Goal: Information Seeking & Learning: Check status

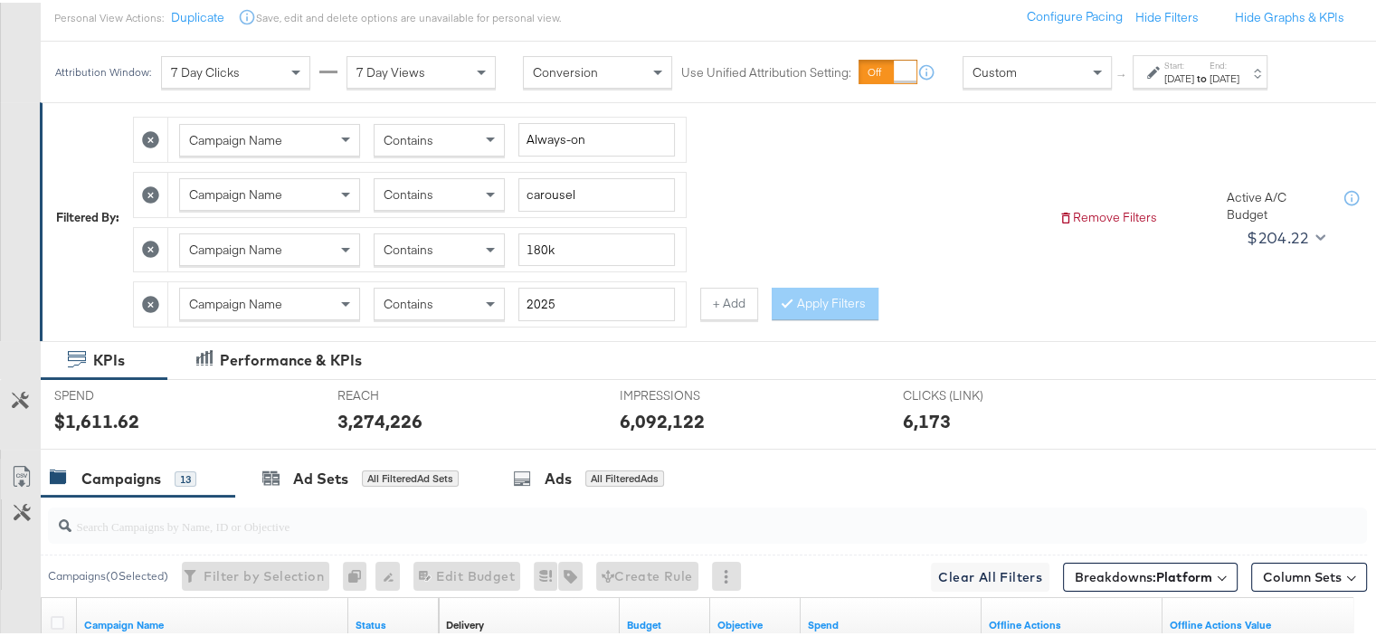
scroll to position [90, 0]
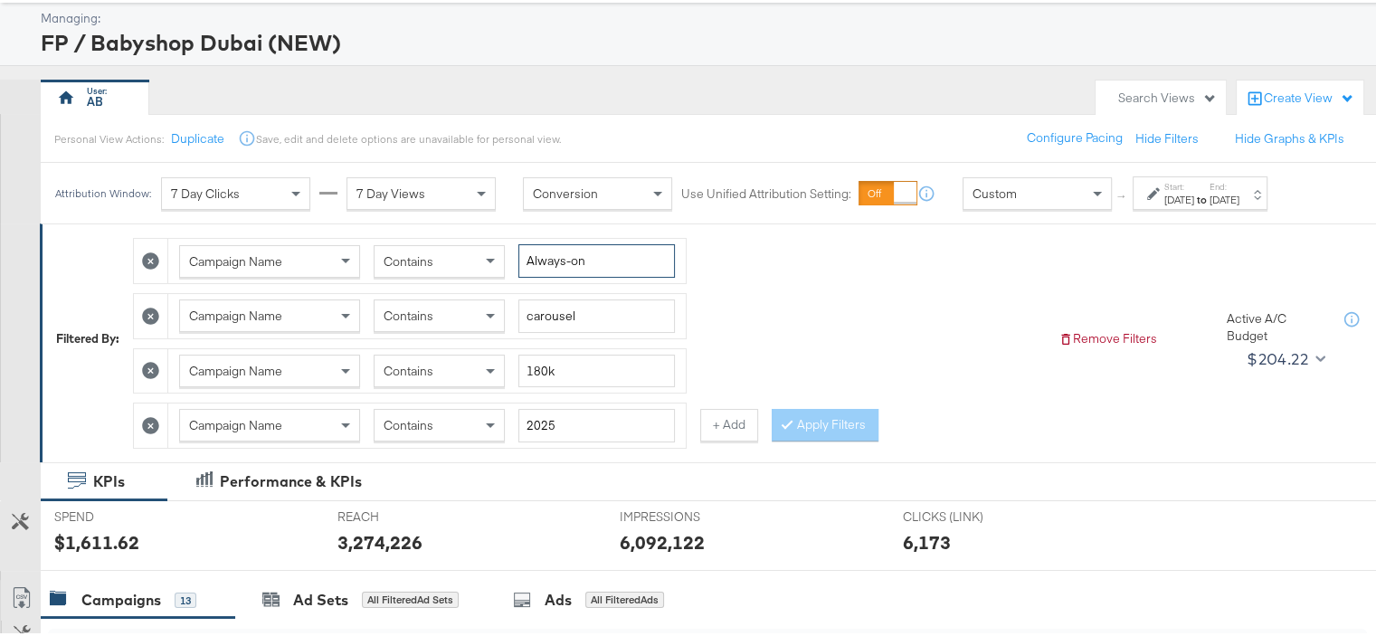
click at [574, 253] on input "Always-on" at bounding box center [596, 258] width 157 height 33
type input "bts'25"
click at [557, 317] on input "carousel" at bounding box center [596, 313] width 157 height 33
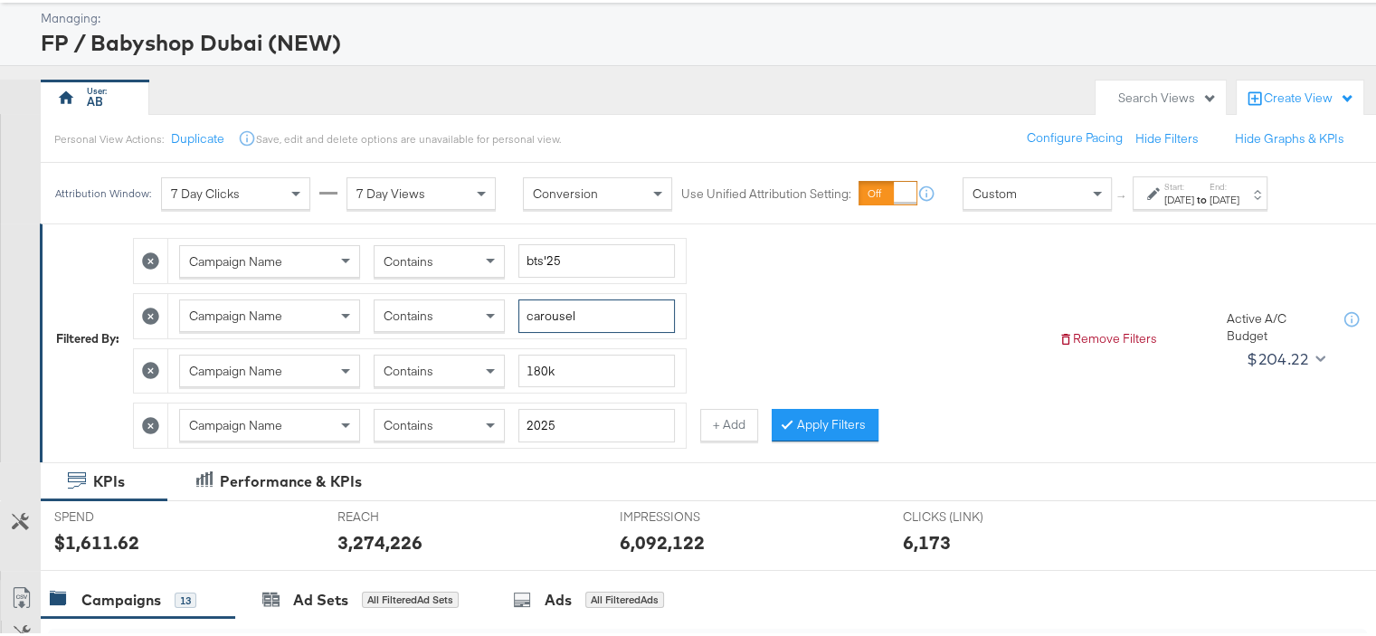
click at [557, 317] on input "carousel" at bounding box center [596, 313] width 157 height 33
type input "reels"
click at [541, 373] on input "180k" at bounding box center [596, 368] width 157 height 33
click at [823, 425] on button "Apply Filters" at bounding box center [825, 422] width 107 height 33
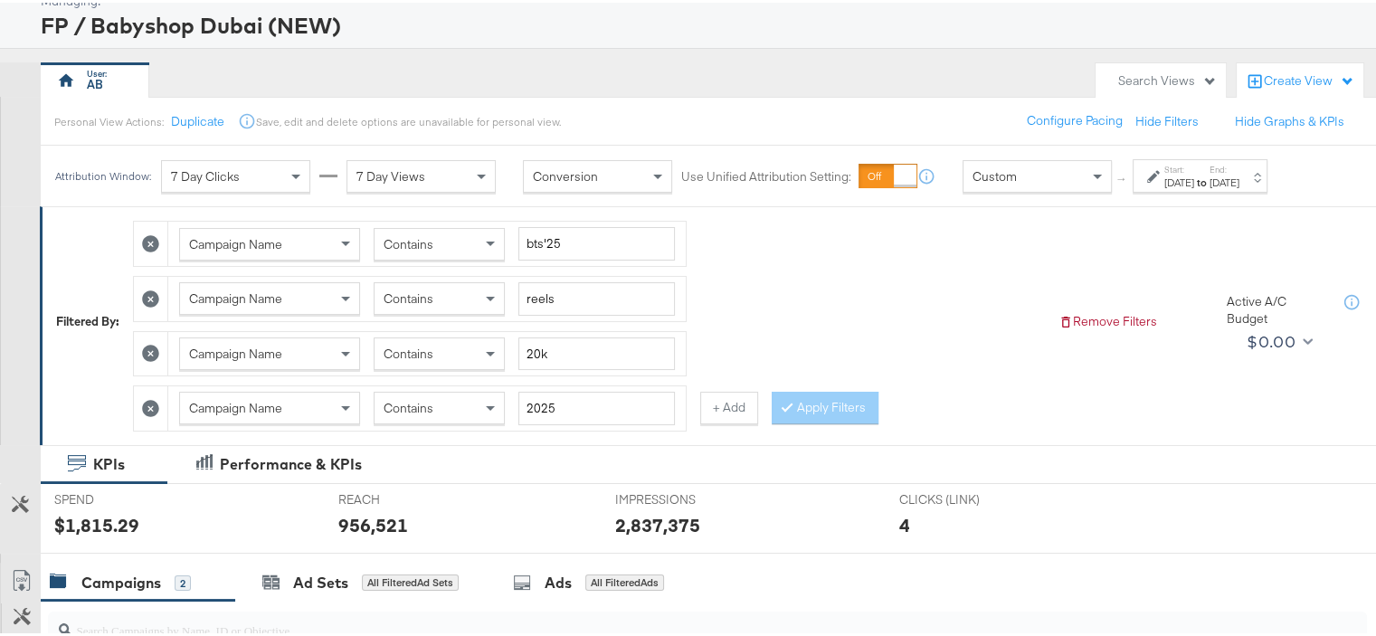
scroll to position [64, 0]
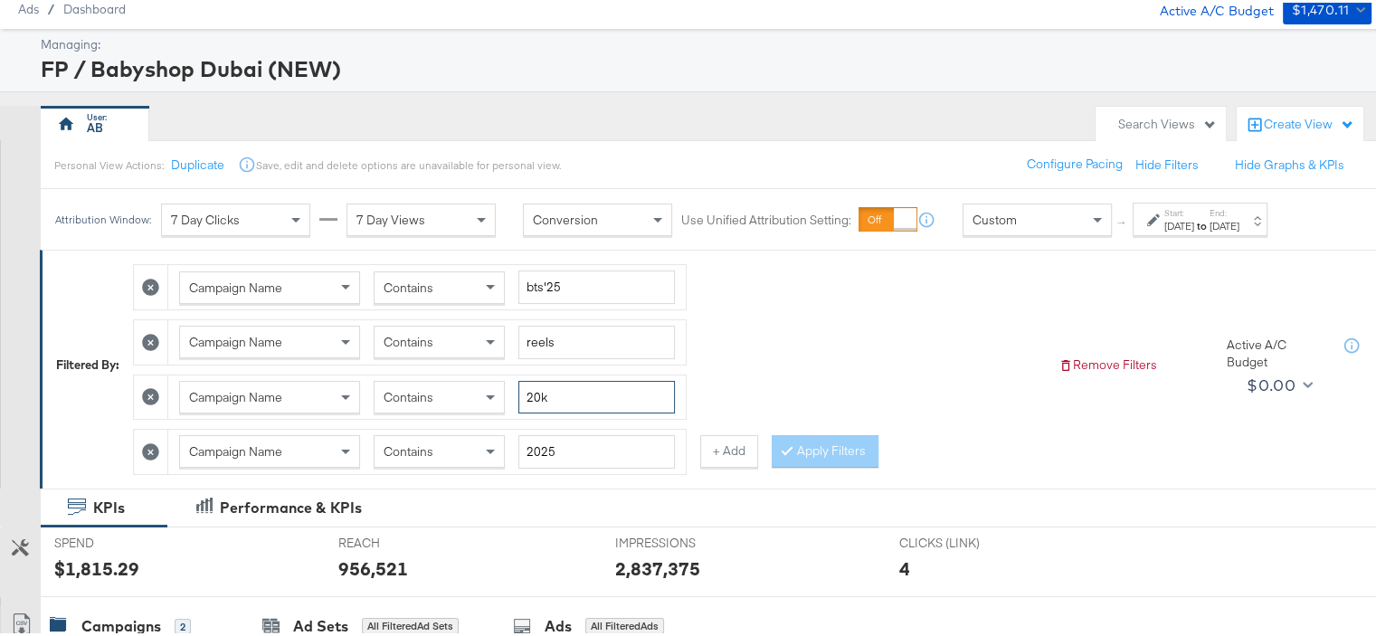
click at [528, 390] on input "20k" at bounding box center [596, 394] width 157 height 33
click at [620, 395] on input "-20k" at bounding box center [596, 394] width 157 height 33
type input "-20k-"
click at [817, 441] on button "Apply Filters" at bounding box center [825, 449] width 107 height 33
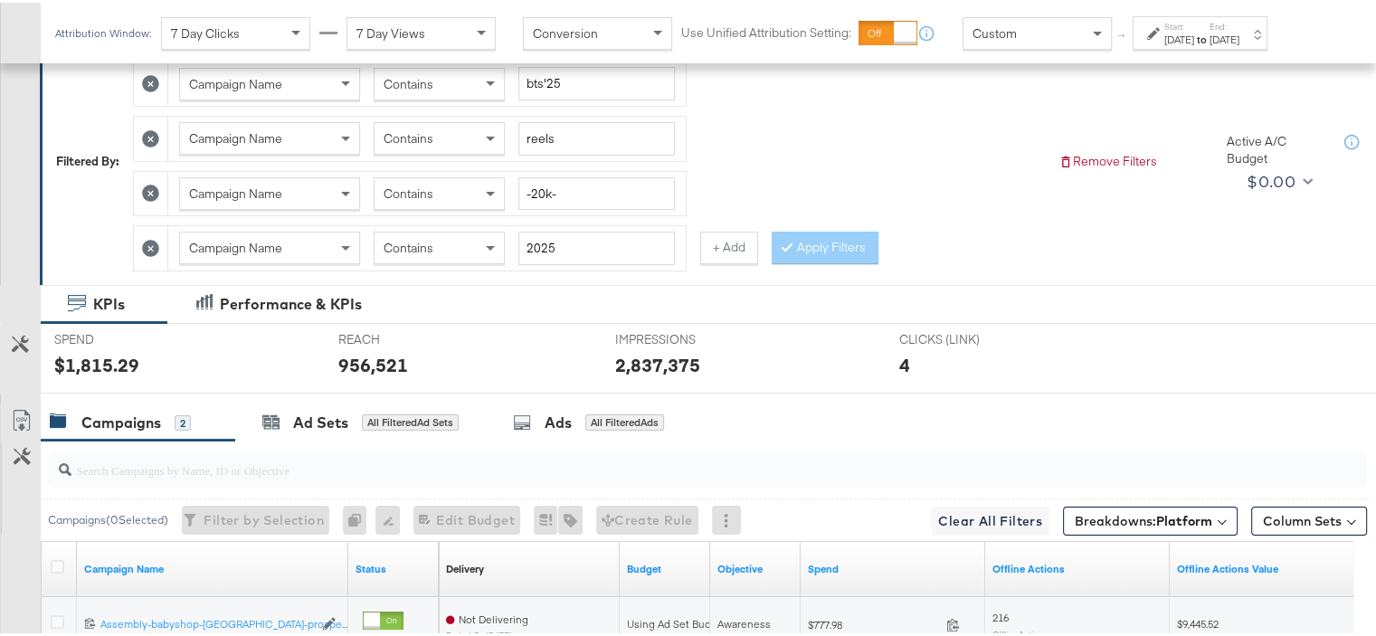
scroll to position [155, 0]
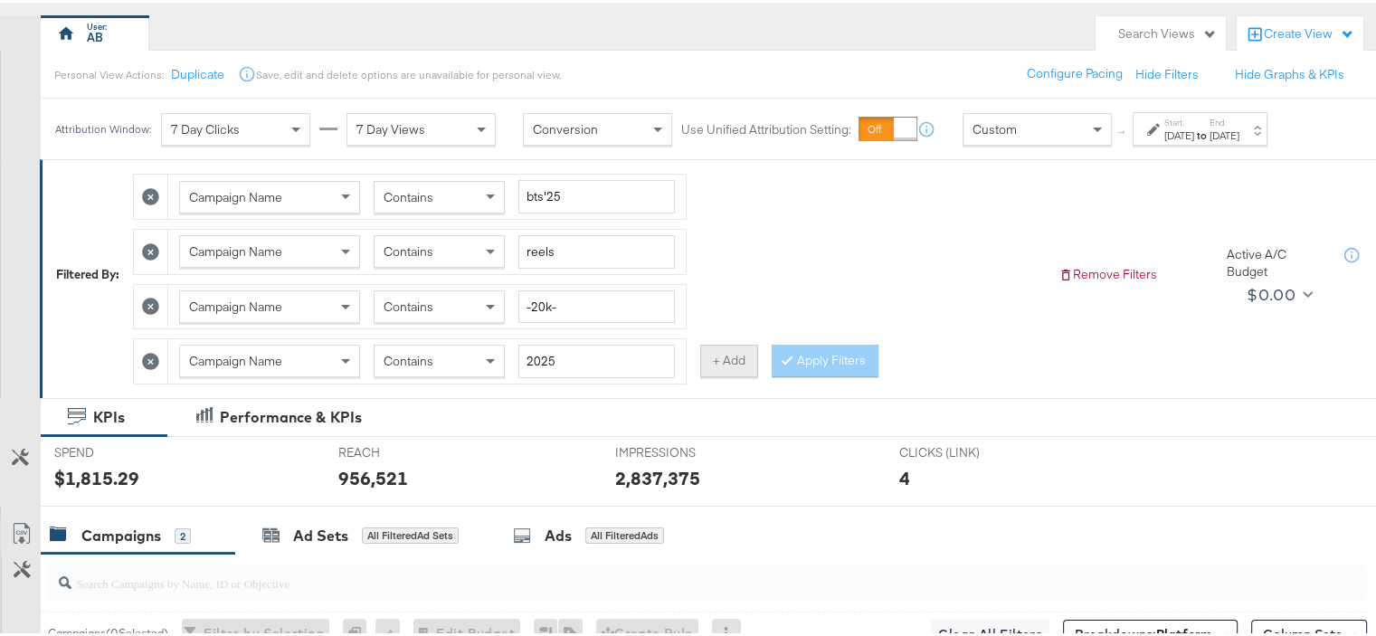
click at [725, 357] on button "+ Add" at bounding box center [729, 358] width 58 height 33
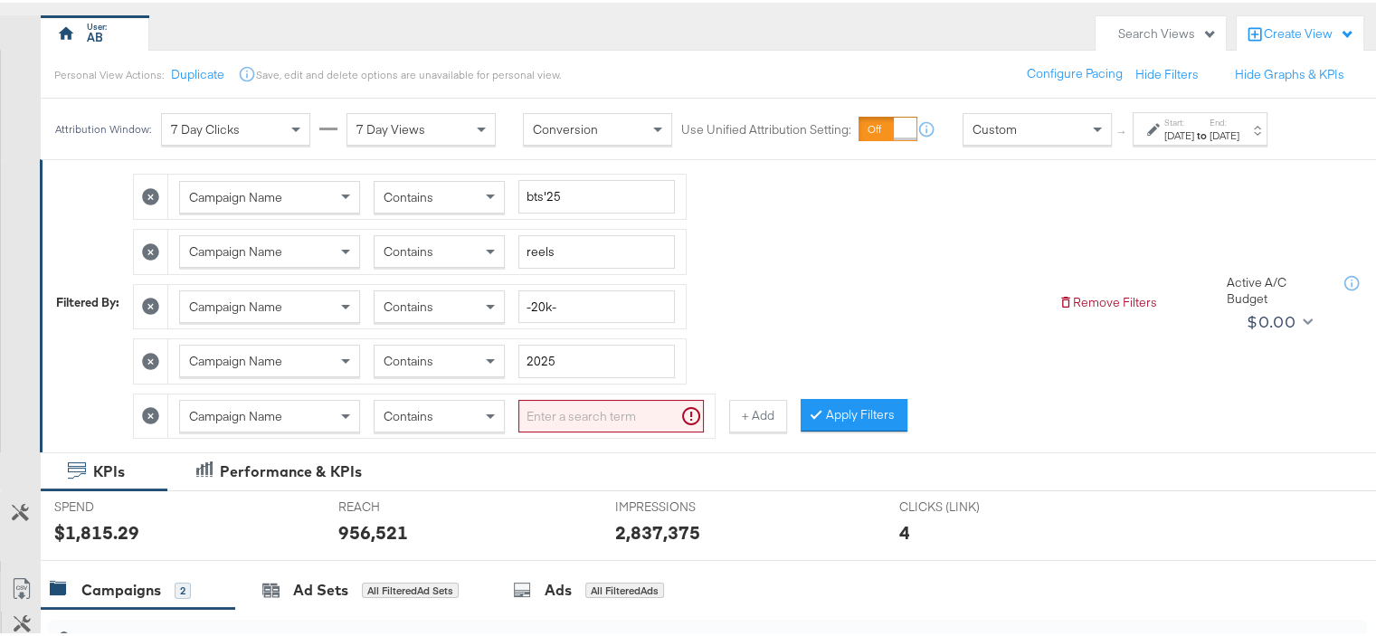
click at [581, 415] on input "search" at bounding box center [610, 413] width 185 height 33
type input "ksa"
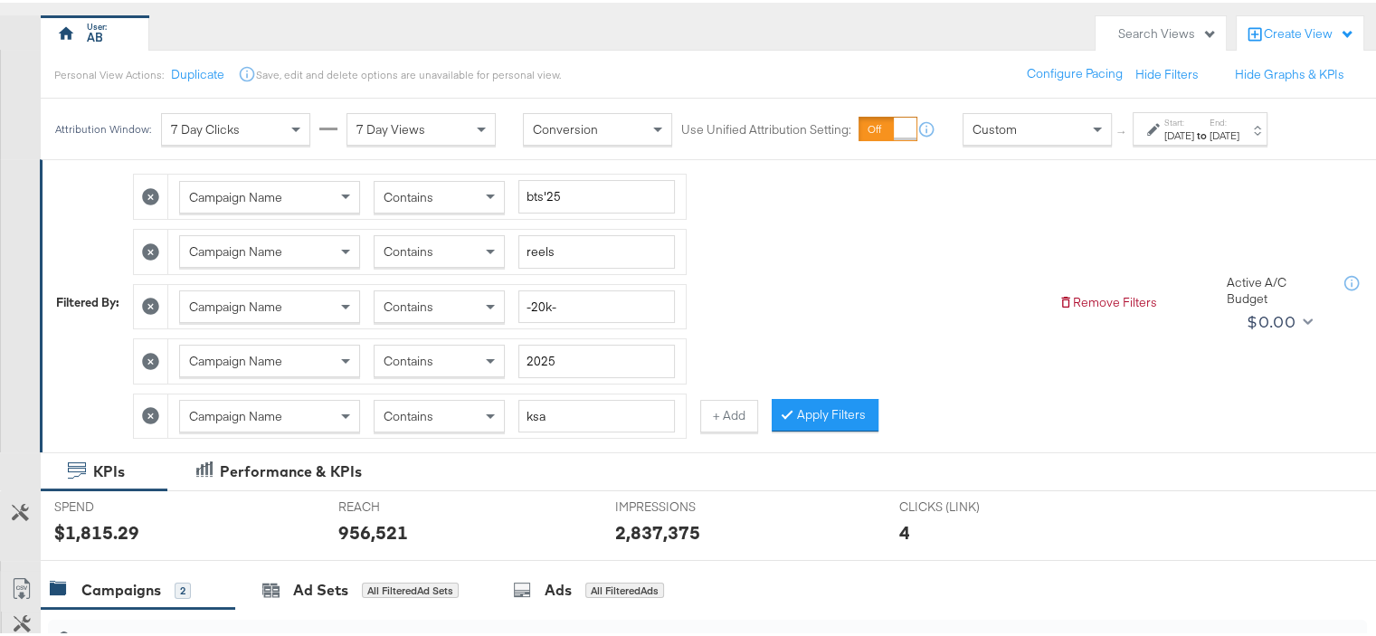
click at [836, 410] on button "Apply Filters" at bounding box center [825, 412] width 107 height 33
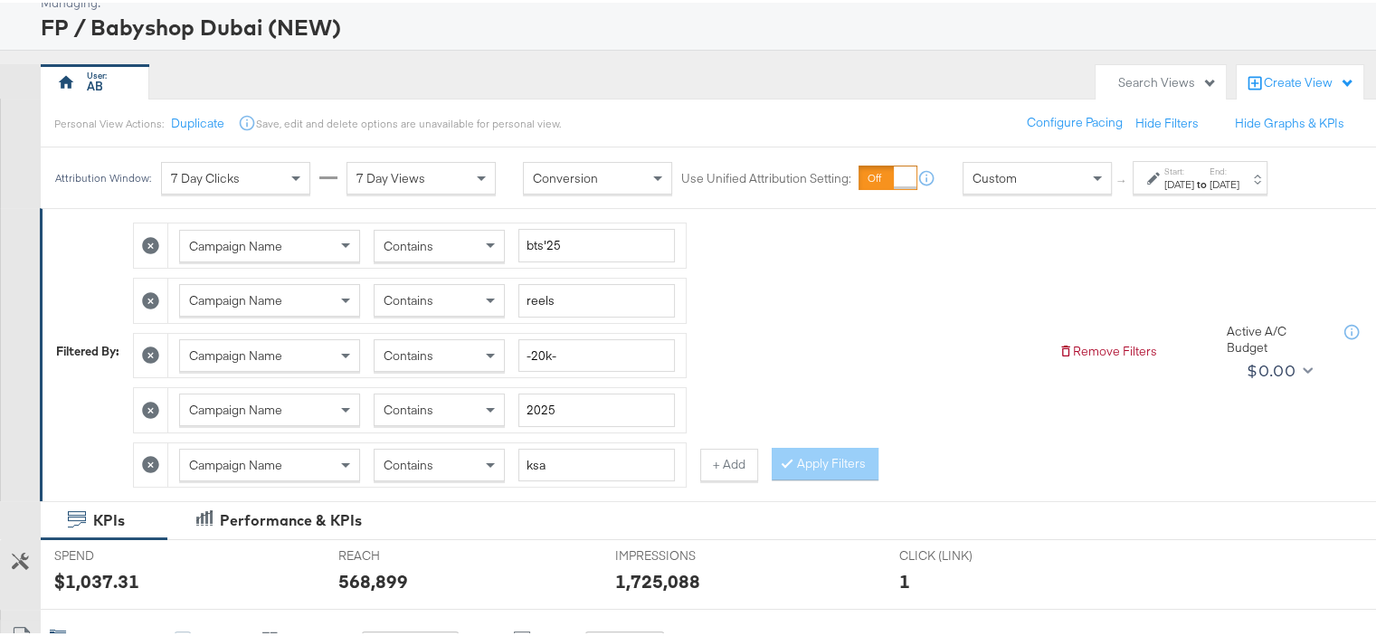
scroll to position [0, 0]
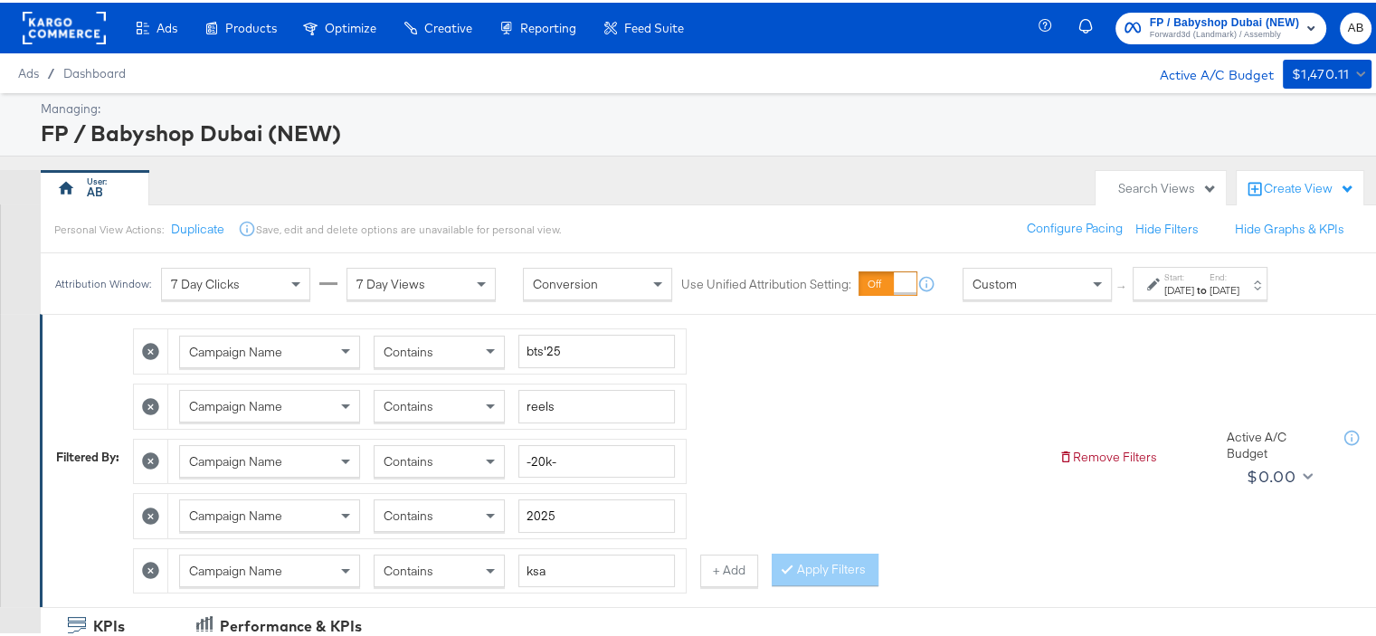
click at [1194, 285] on div "[DATE]" at bounding box center [1180, 287] width 30 height 14
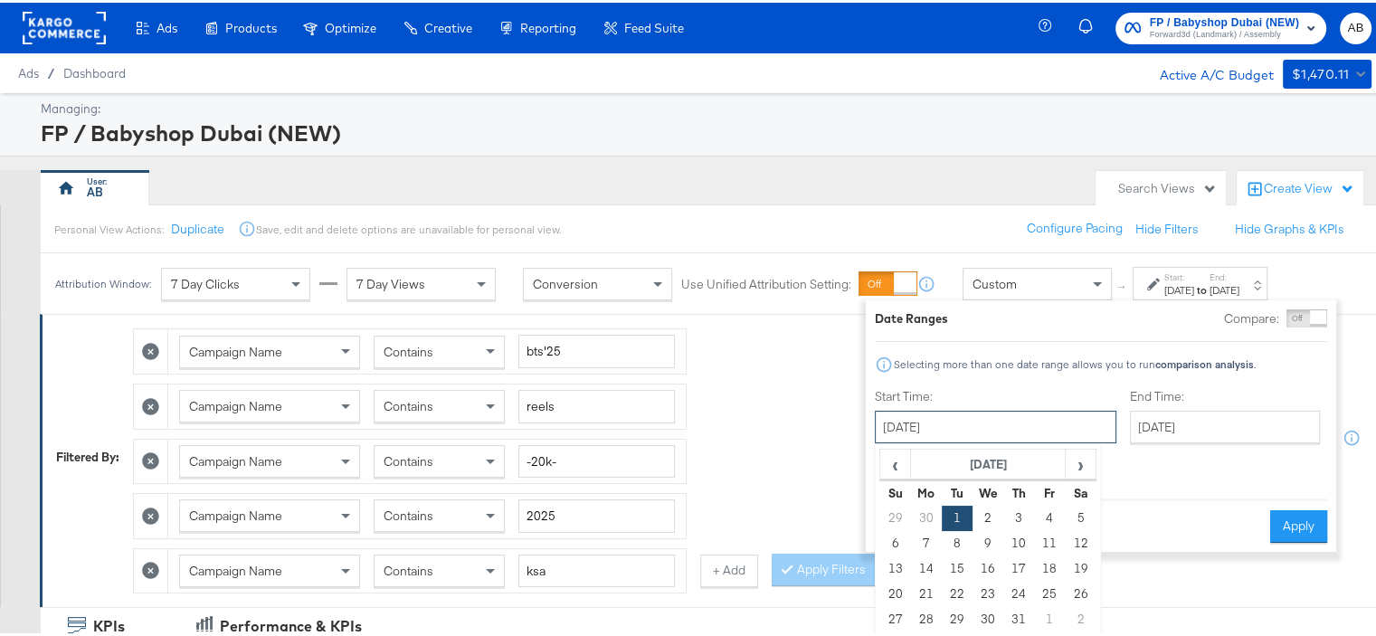
click at [1016, 427] on input "[DATE]" at bounding box center [996, 424] width 242 height 33
click at [957, 515] on td "1" at bounding box center [957, 515] width 31 height 25
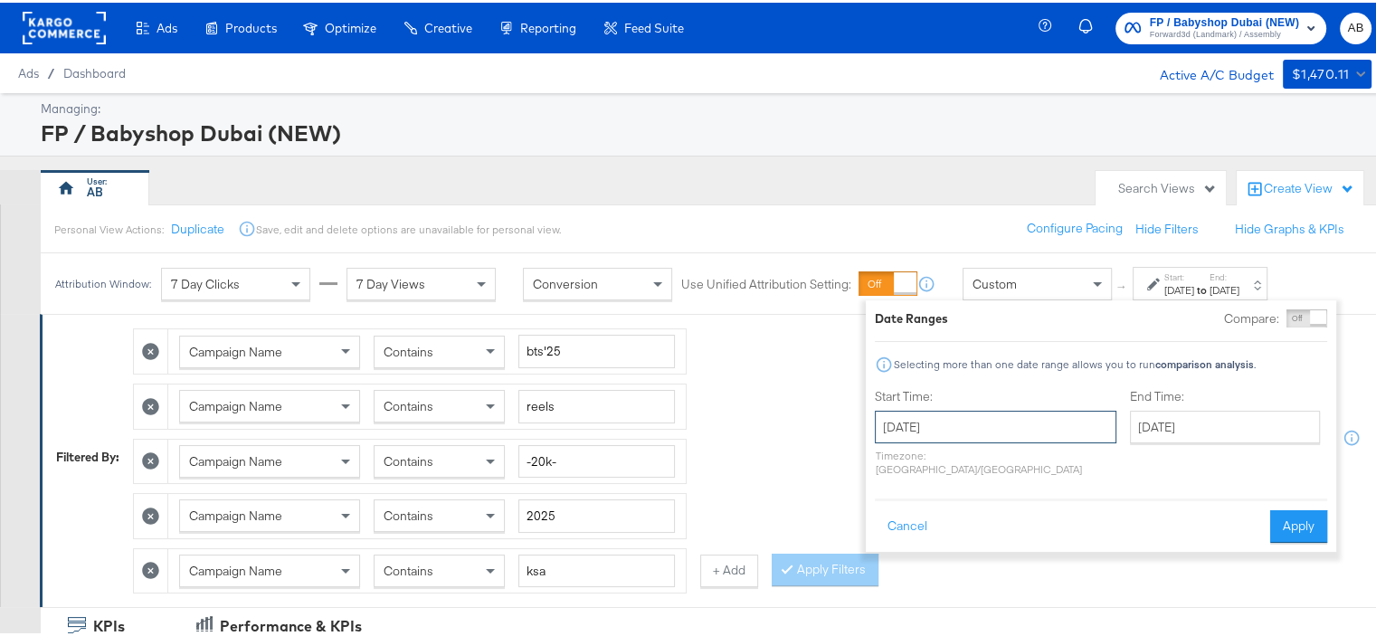
click at [999, 432] on input "[DATE]" at bounding box center [996, 424] width 242 height 33
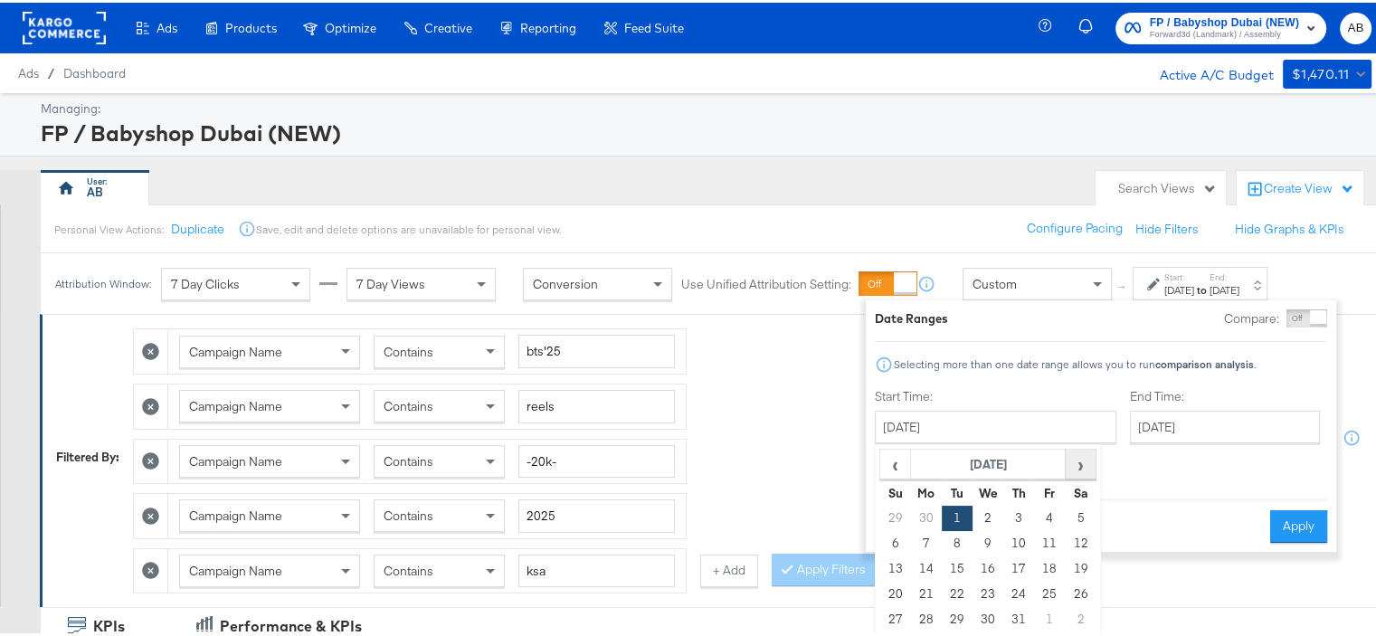
click at [1075, 458] on span "›" at bounding box center [1081, 461] width 28 height 27
click at [1041, 517] on td "1" at bounding box center [1049, 515] width 31 height 25
type input "[DATE]"
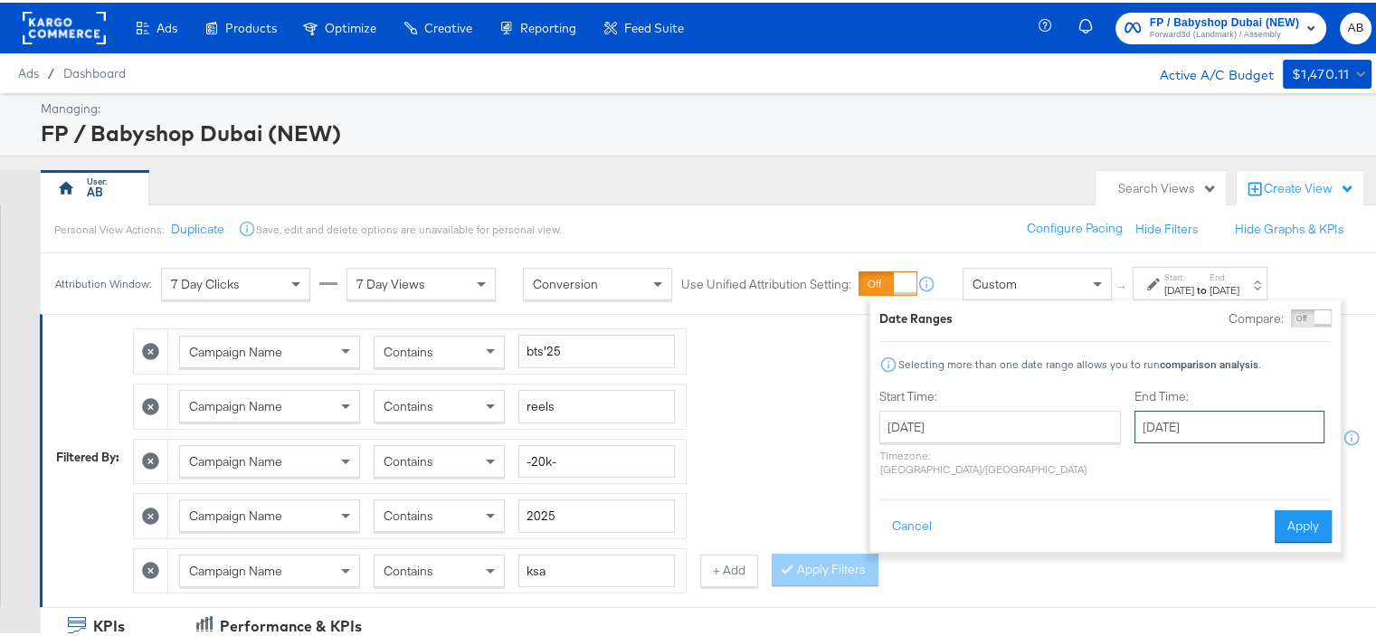
click at [1208, 417] on input "[DATE]" at bounding box center [1230, 424] width 190 height 33
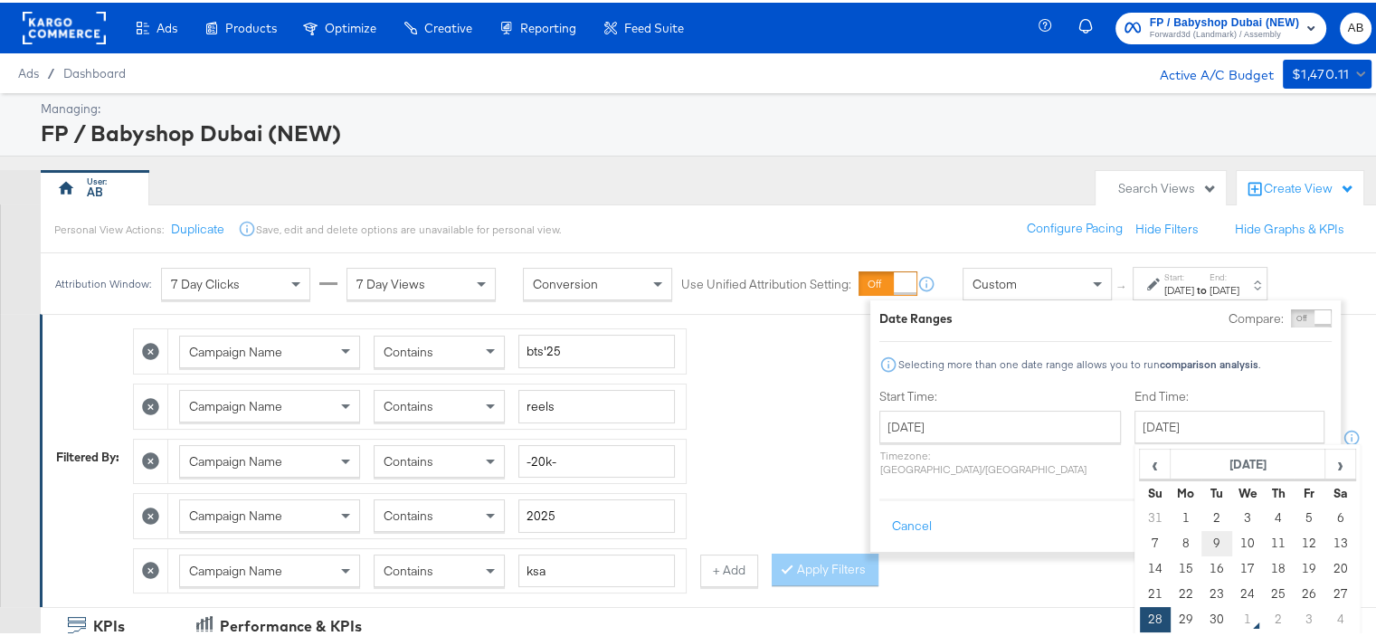
click at [1202, 539] on td "9" at bounding box center [1217, 540] width 31 height 25
type input "[DATE]"
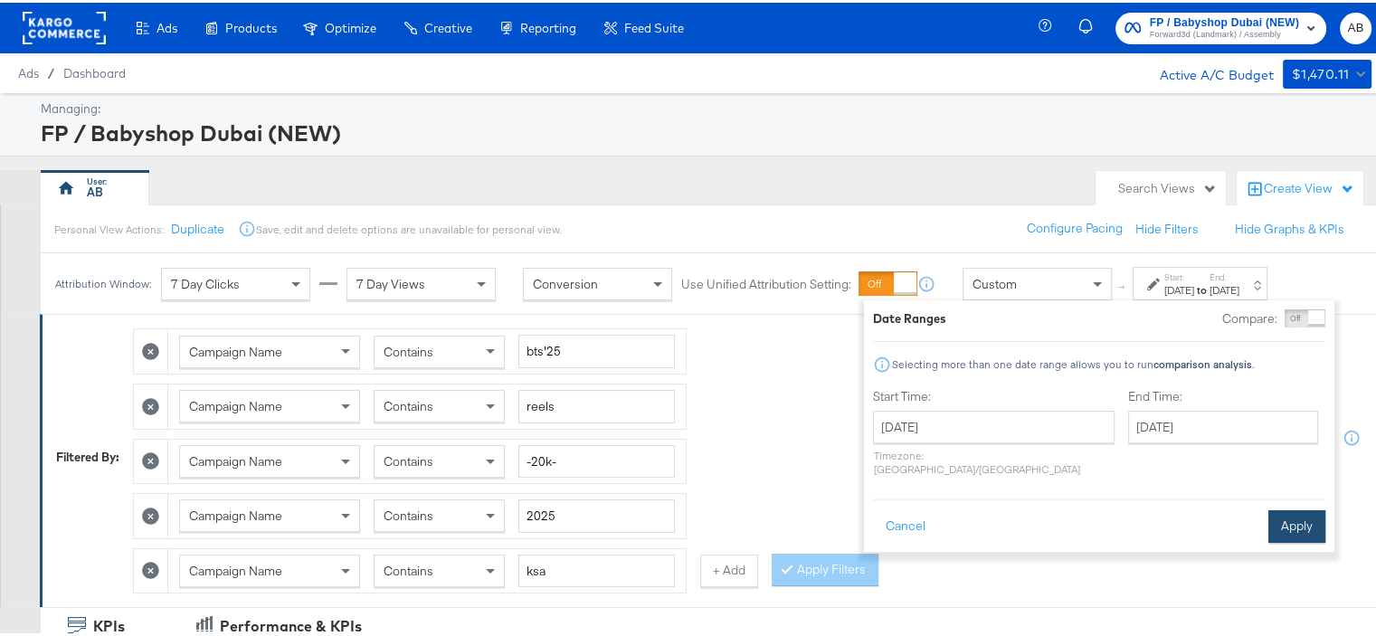
click at [1303, 511] on button "Apply" at bounding box center [1297, 524] width 57 height 33
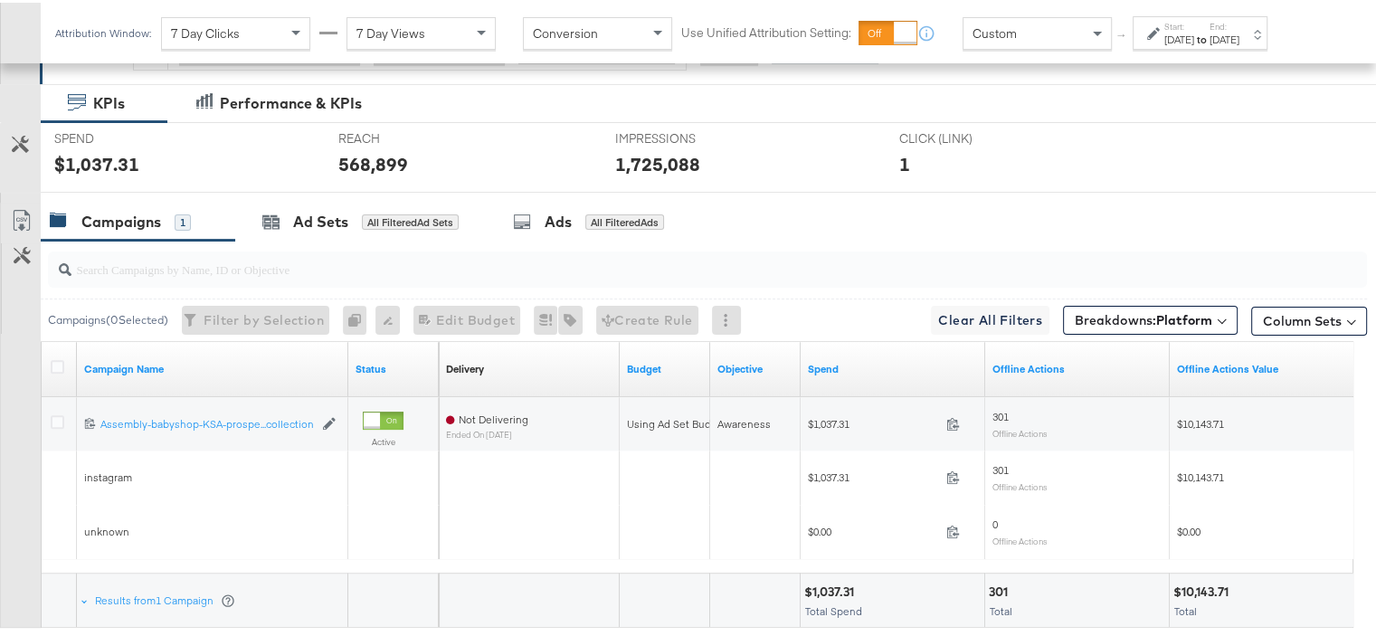
scroll to position [625, 0]
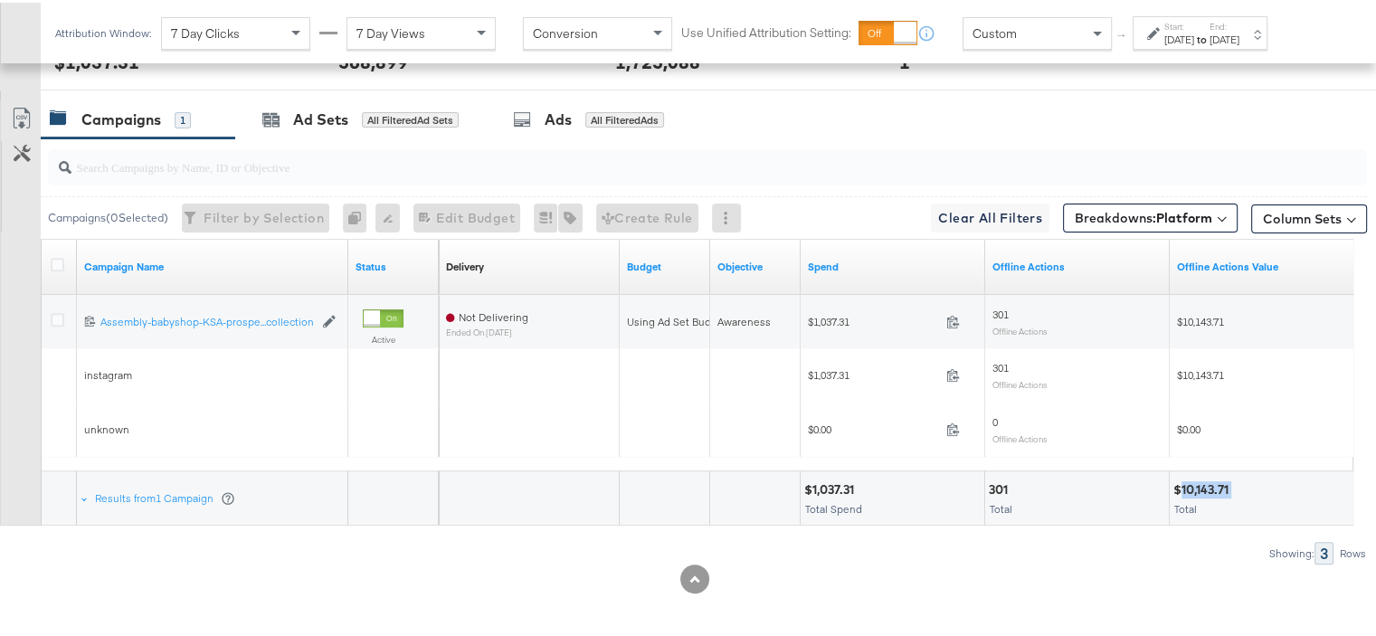
drag, startPoint x: 1234, startPoint y: 480, endPoint x: 1182, endPoint y: 484, distance: 52.6
click at [1182, 484] on div "$10,143.71" at bounding box center [1204, 487] width 61 height 17
copy div "10,143.71"
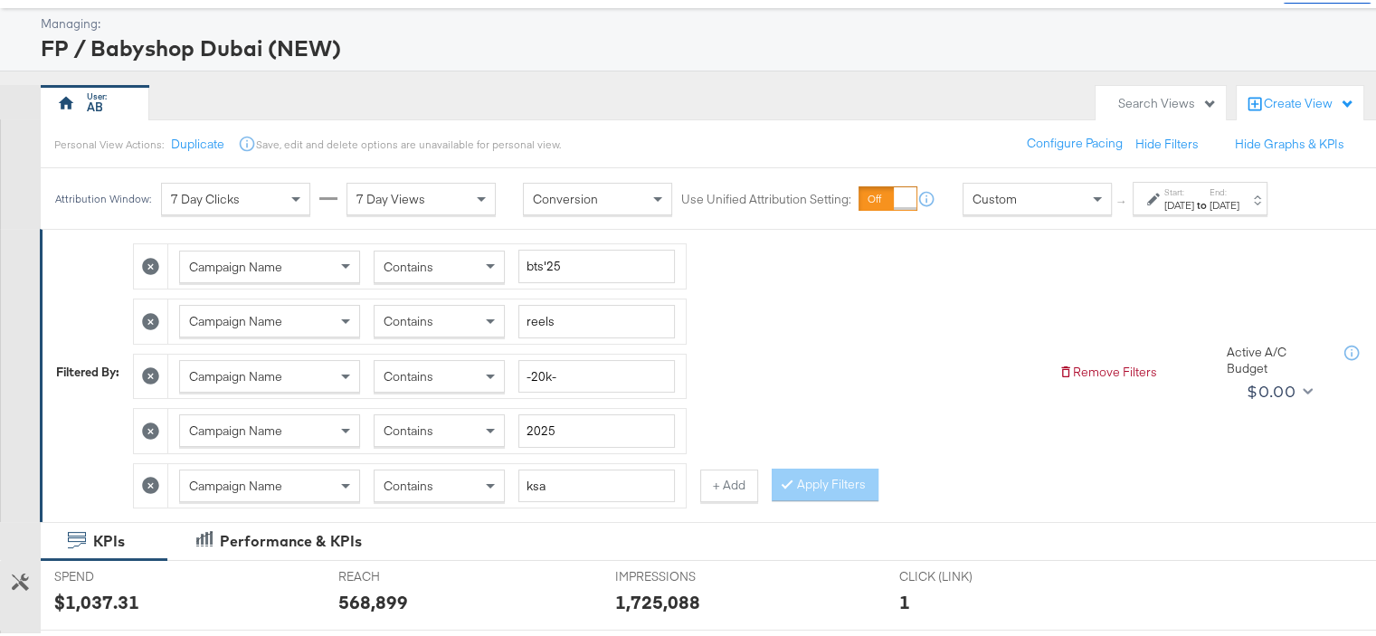
scroll to position [181, 0]
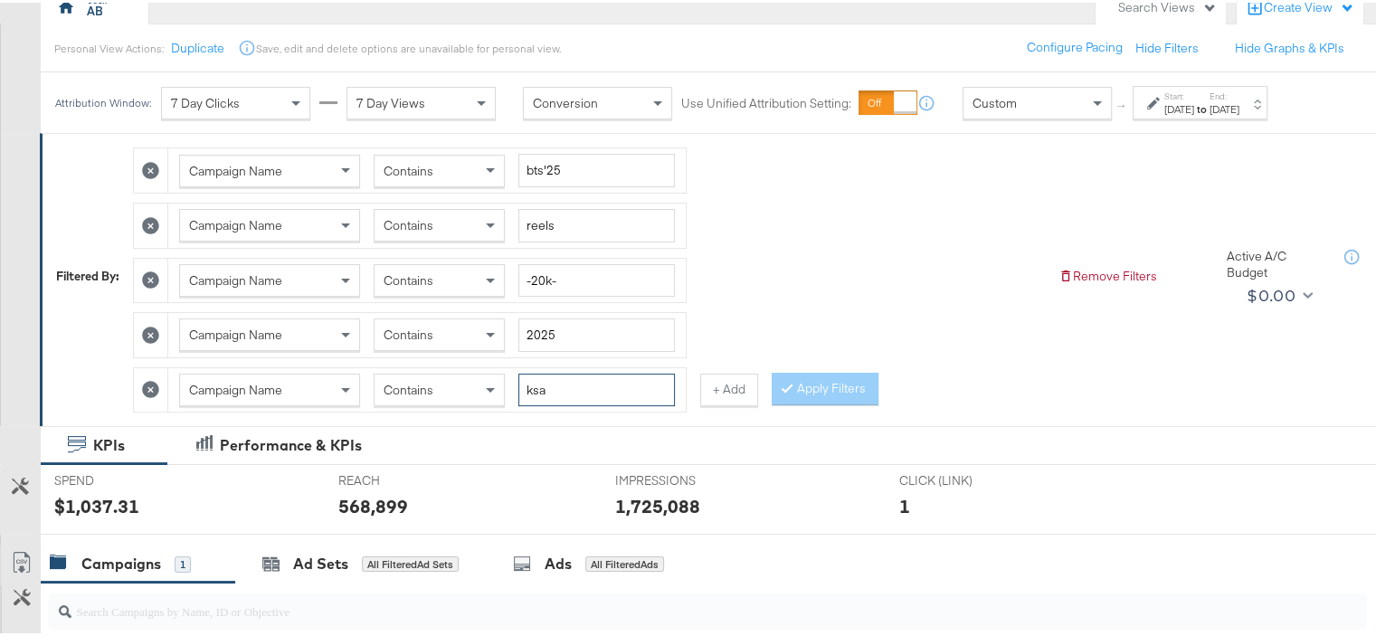
click at [547, 391] on input "ksa" at bounding box center [596, 387] width 157 height 33
type input "[GEOGRAPHIC_DATA]"
click at [851, 386] on button "Apply Filters" at bounding box center [825, 386] width 107 height 33
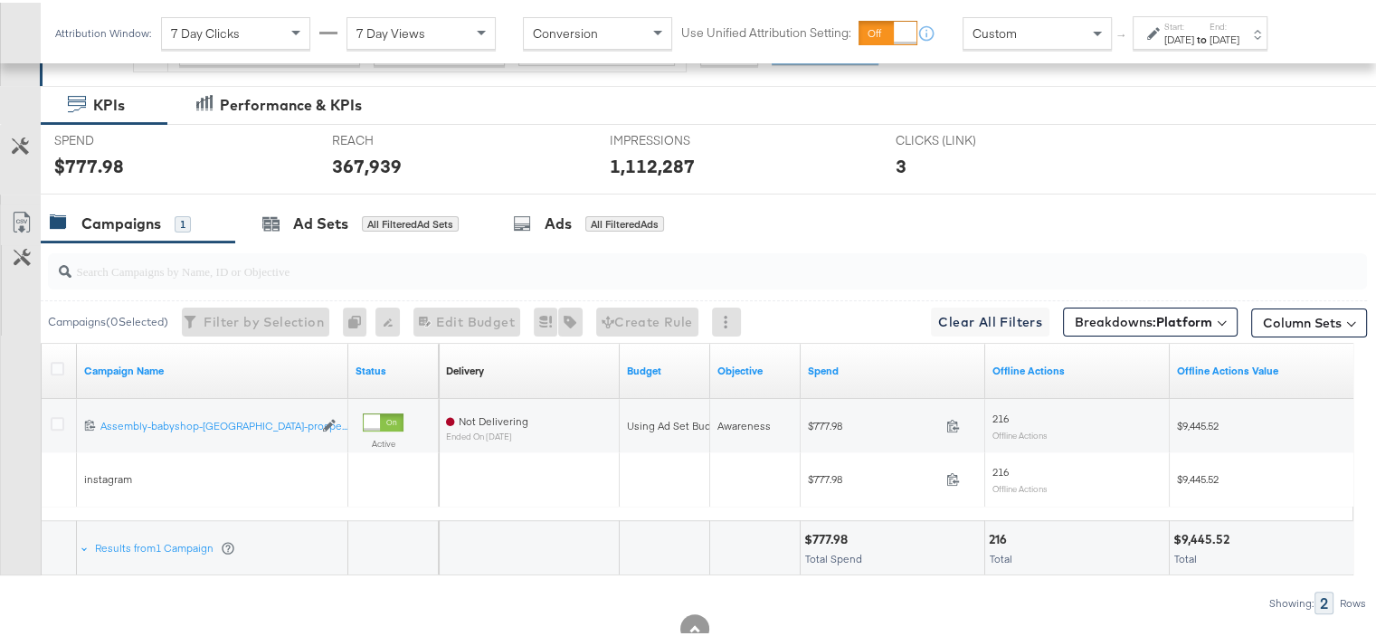
scroll to position [571, 0]
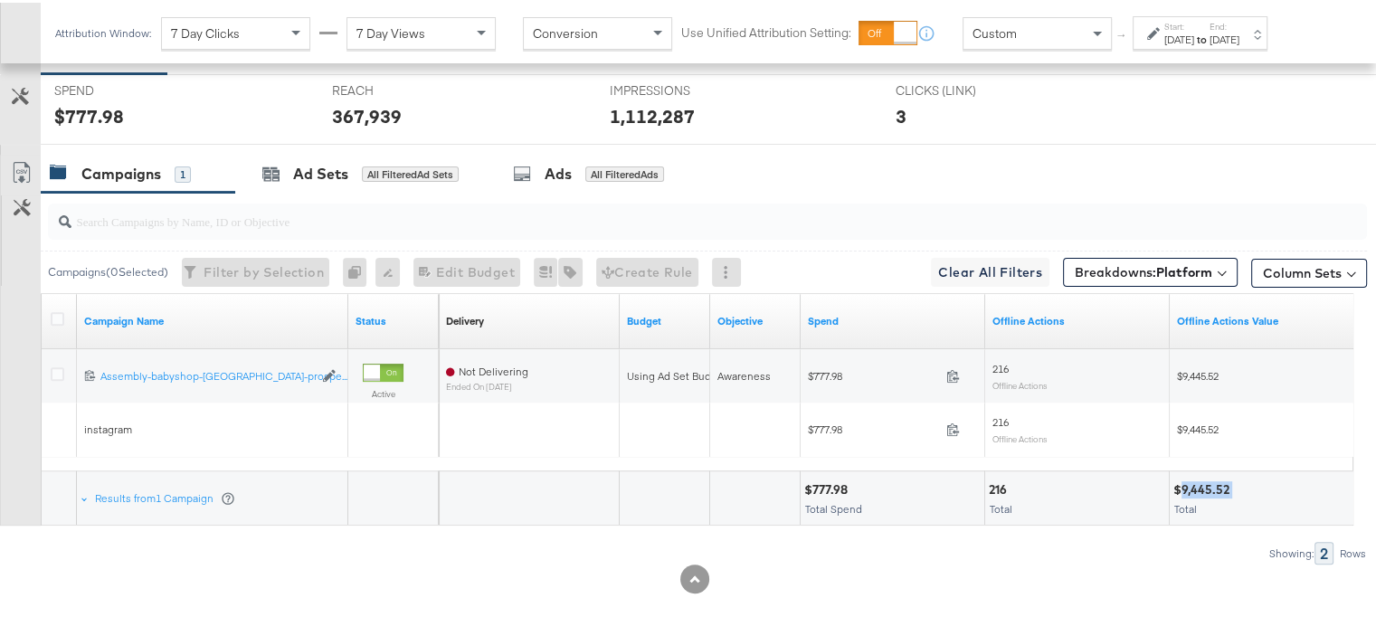
drag, startPoint x: 1232, startPoint y: 480, endPoint x: 1183, endPoint y: 484, distance: 49.9
click at [1183, 484] on div "$9,445.52" at bounding box center [1205, 487] width 62 height 17
copy div "9,445.52"
